Goal: Check status: Check status

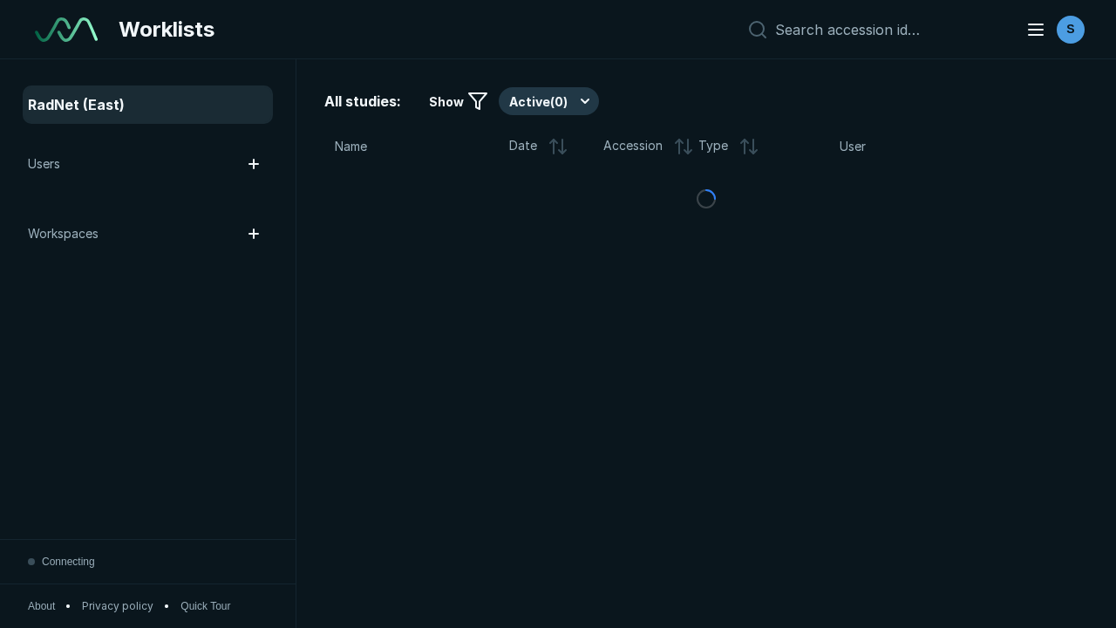
scroll to position [4761, 7263]
